Goal: Transaction & Acquisition: Download file/media

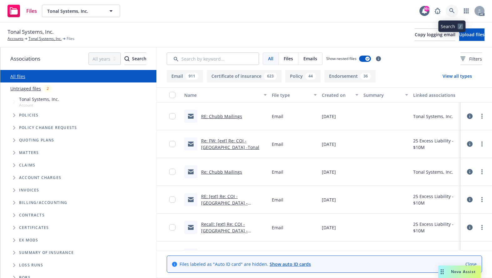
click at [452, 9] on icon at bounding box center [452, 11] width 6 height 6
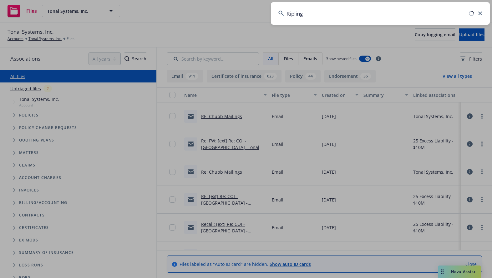
type input "Ripling"
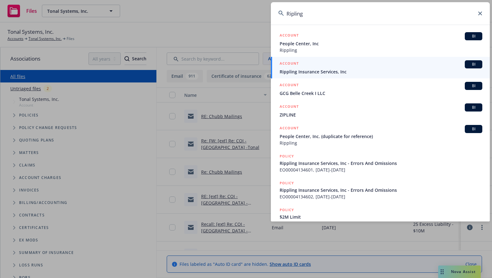
click at [293, 70] on span "Rippling Insurance Services, Inc" at bounding box center [381, 72] width 203 height 7
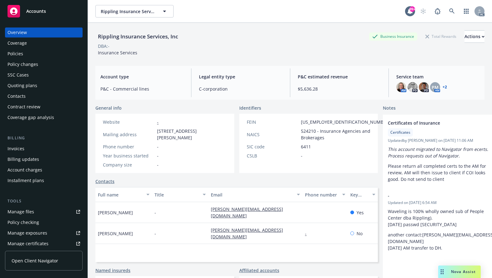
click at [12, 42] on div "Coverage" at bounding box center [17, 43] width 19 height 10
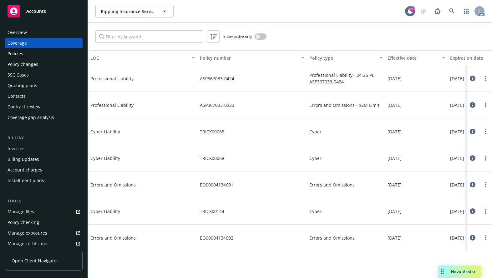
click at [11, 53] on div "Policies" at bounding box center [16, 54] width 16 height 10
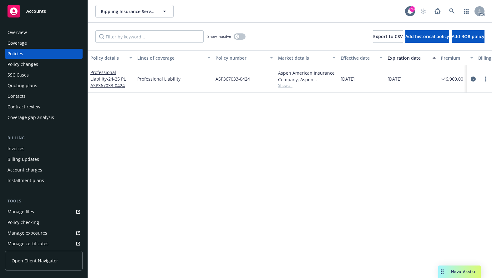
click at [14, 44] on div "Coverage" at bounding box center [17, 43] width 19 height 10
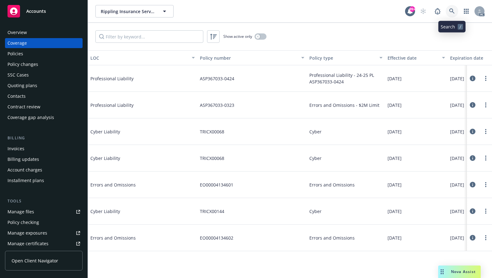
click at [453, 12] on icon at bounding box center [452, 11] width 6 height 6
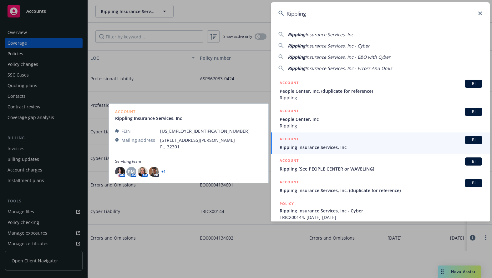
type input "Rippling"
click at [293, 140] on h5 "ACCOUNT" at bounding box center [289, 140] width 19 height 8
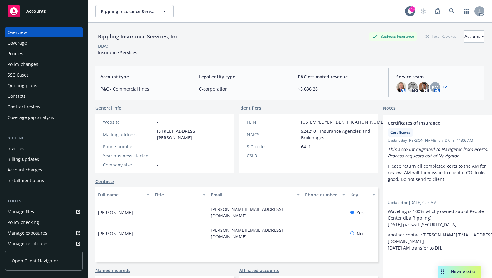
click at [6, 51] on link "Policies" at bounding box center [44, 54] width 78 height 10
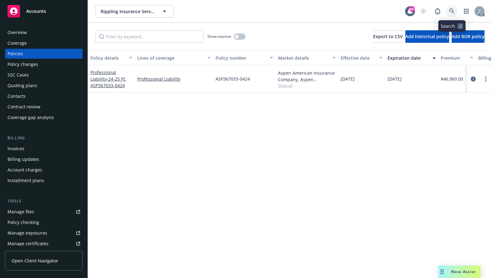
click at [452, 10] on icon at bounding box center [452, 11] width 6 height 6
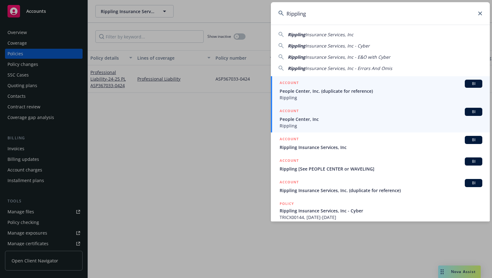
type input "Rippling"
click at [287, 119] on span "People Center, Inc" at bounding box center [381, 119] width 203 height 7
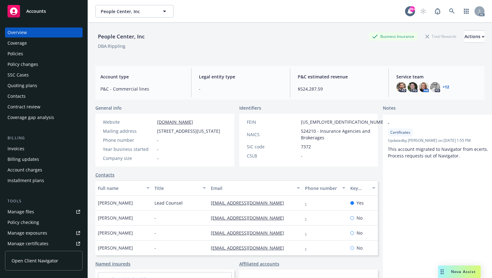
click at [9, 54] on div "Policies" at bounding box center [16, 54] width 16 height 10
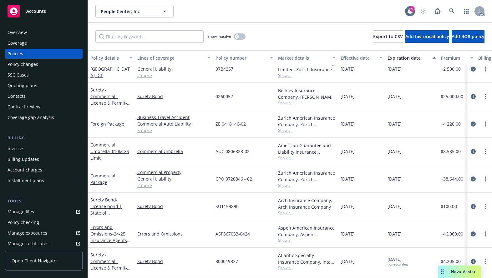
scroll to position [845, 0]
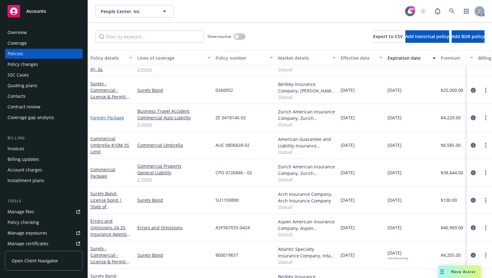
click at [98, 116] on link "Foreign Package" at bounding box center [107, 118] width 34 height 6
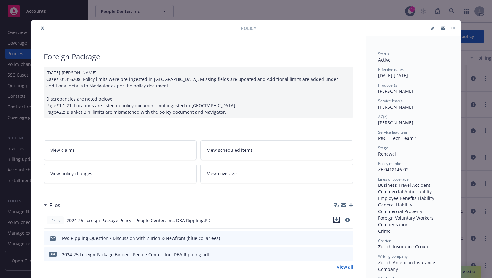
click at [334, 219] on icon "download file" at bounding box center [336, 220] width 5 height 5
click at [217, 173] on span "View coverage" at bounding box center [222, 174] width 30 height 7
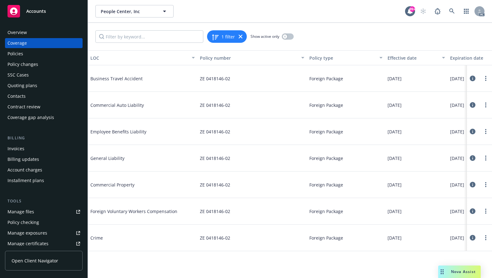
click at [15, 52] on div "Policies" at bounding box center [16, 54] width 16 height 10
